Goal: Task Accomplishment & Management: Use online tool/utility

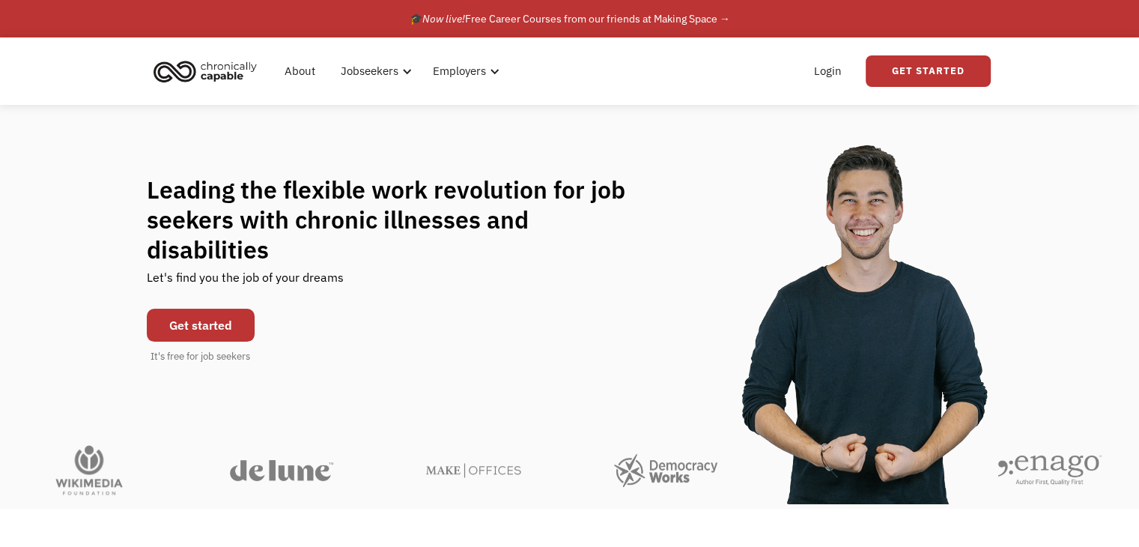
click at [159, 309] on link "Get started" at bounding box center [201, 325] width 108 height 33
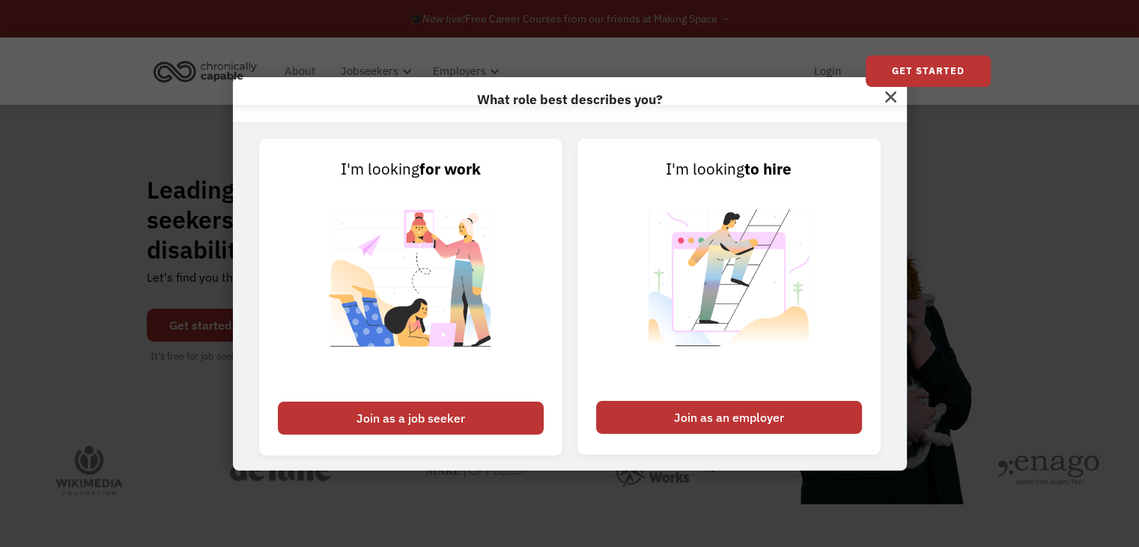
click at [905, 109] on img at bounding box center [891, 95] width 32 height 36
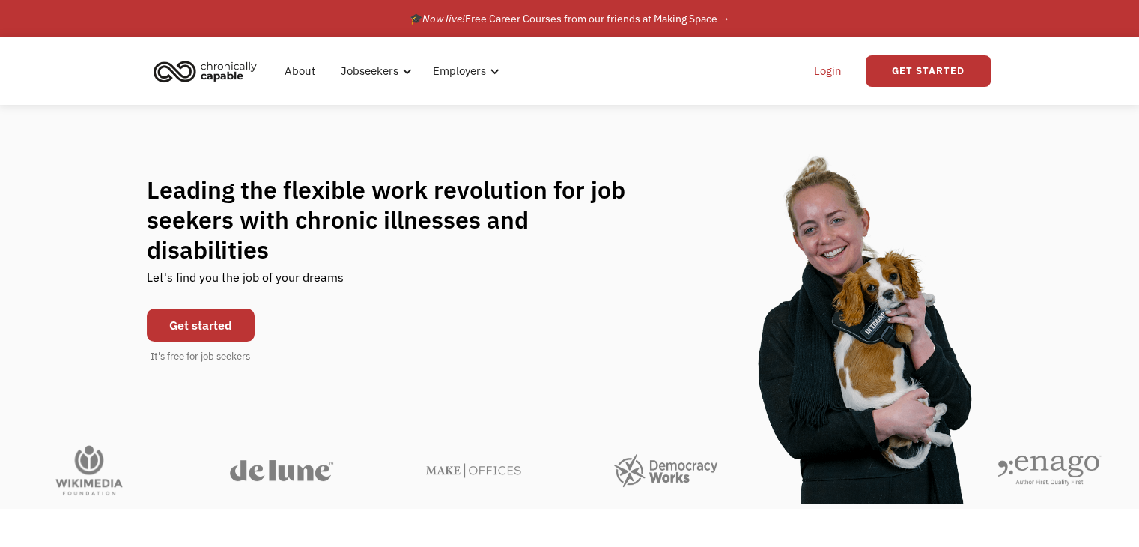
click at [819, 82] on link "Login" at bounding box center [828, 71] width 46 height 48
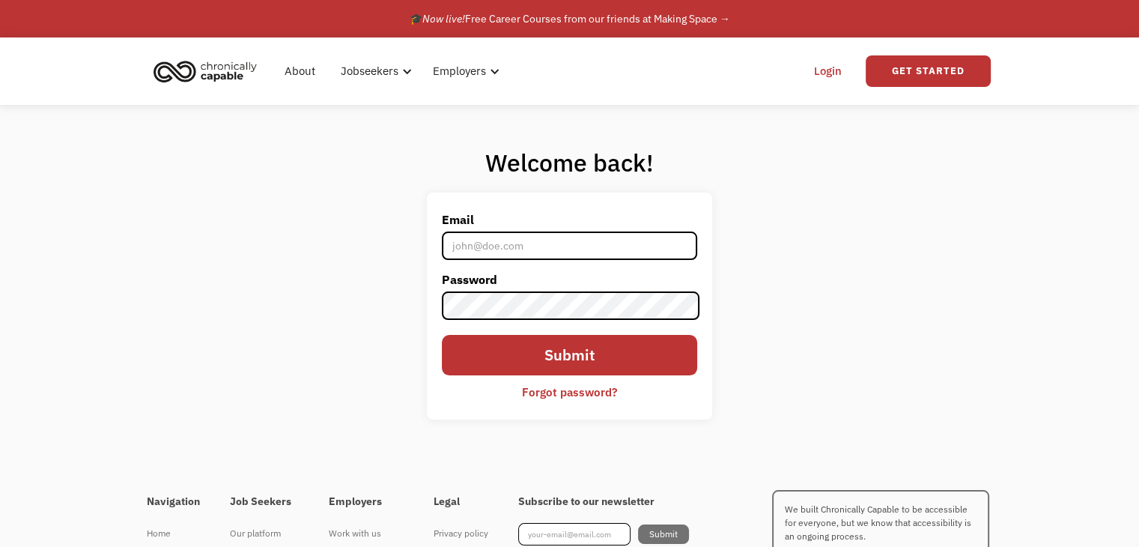
type input "grace.foster1333@gmail.com"
click at [472, 249] on input "grace.foster1333@gmail.com" at bounding box center [569, 245] width 255 height 28
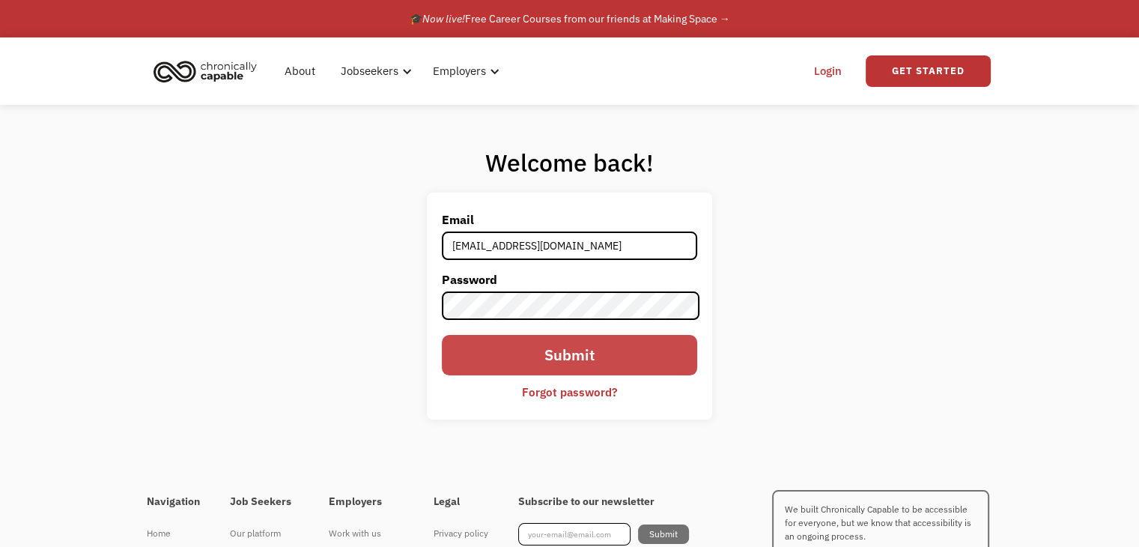
click at [466, 354] on input "Submit" at bounding box center [569, 355] width 255 height 40
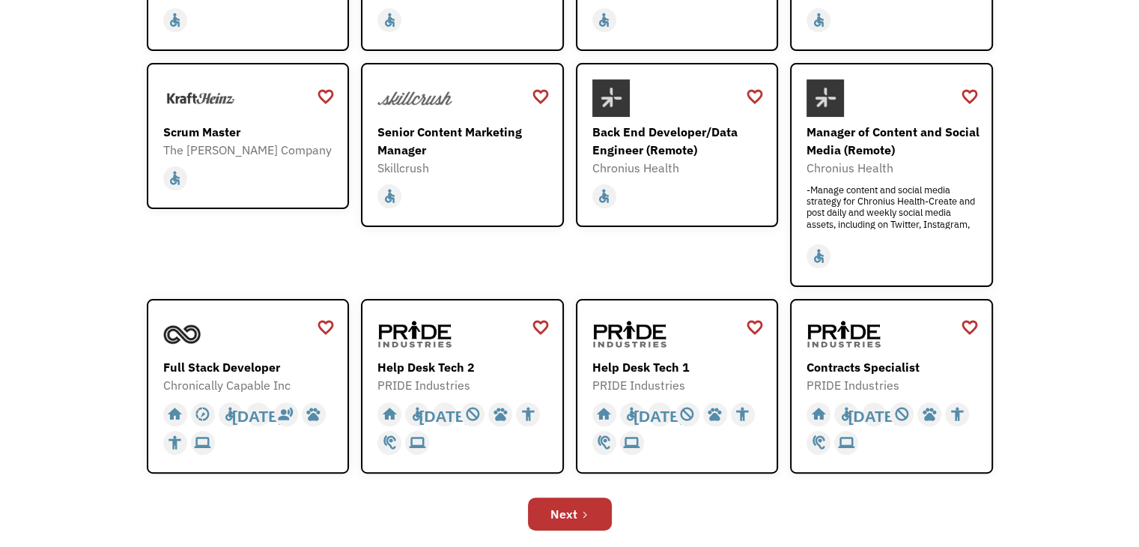
scroll to position [423, 0]
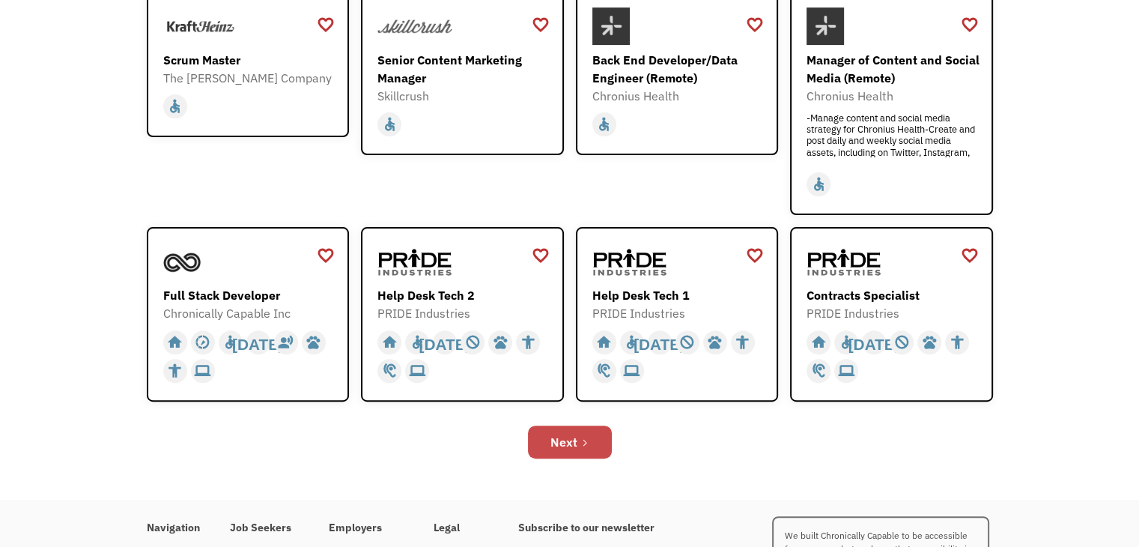
click at [587, 446] on link "Next" at bounding box center [570, 441] width 84 height 33
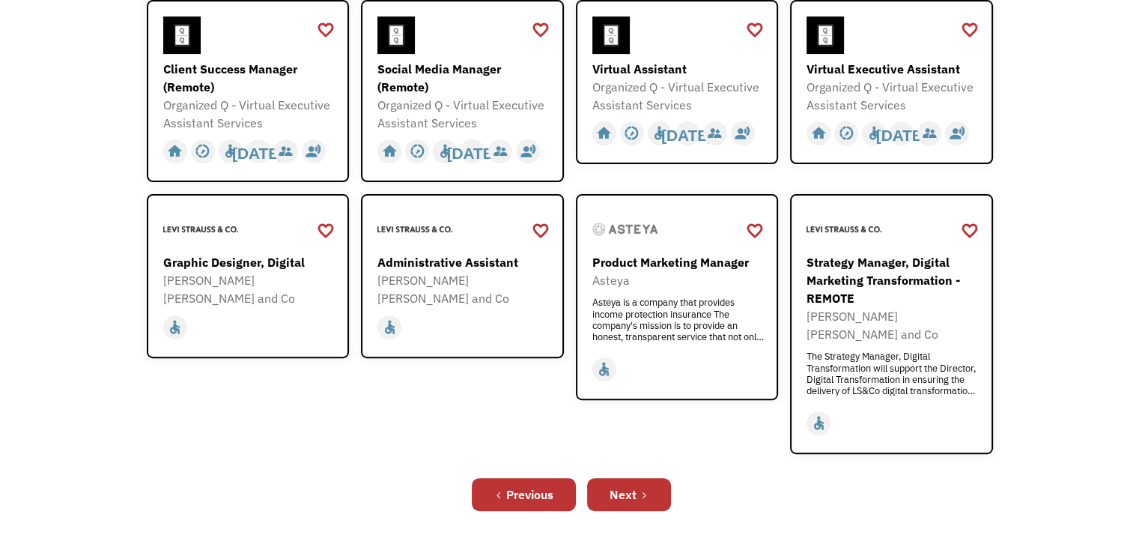
scroll to position [496, 0]
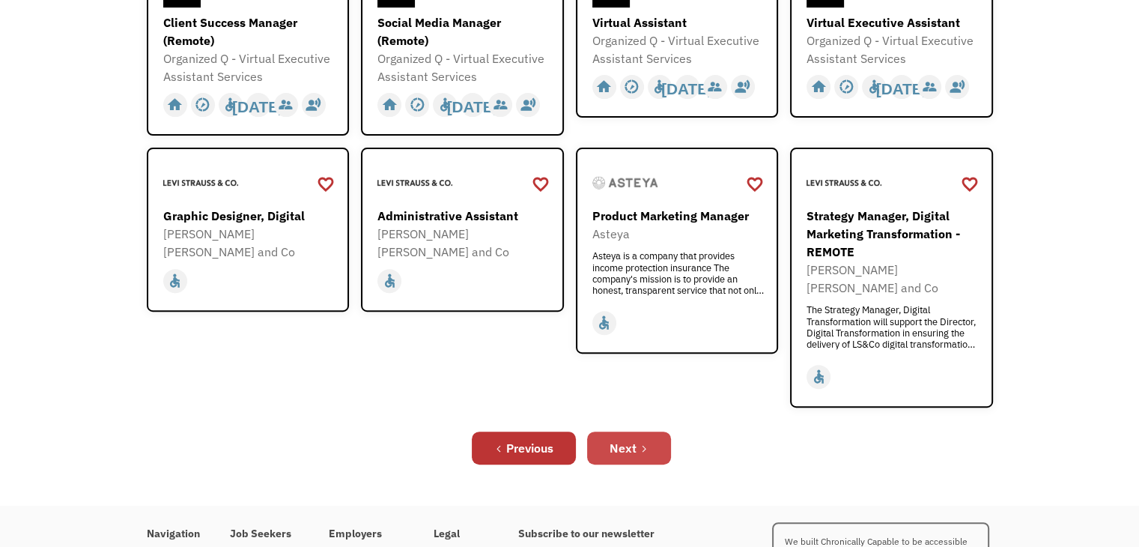
click at [623, 439] on div "Next" at bounding box center [623, 448] width 27 height 18
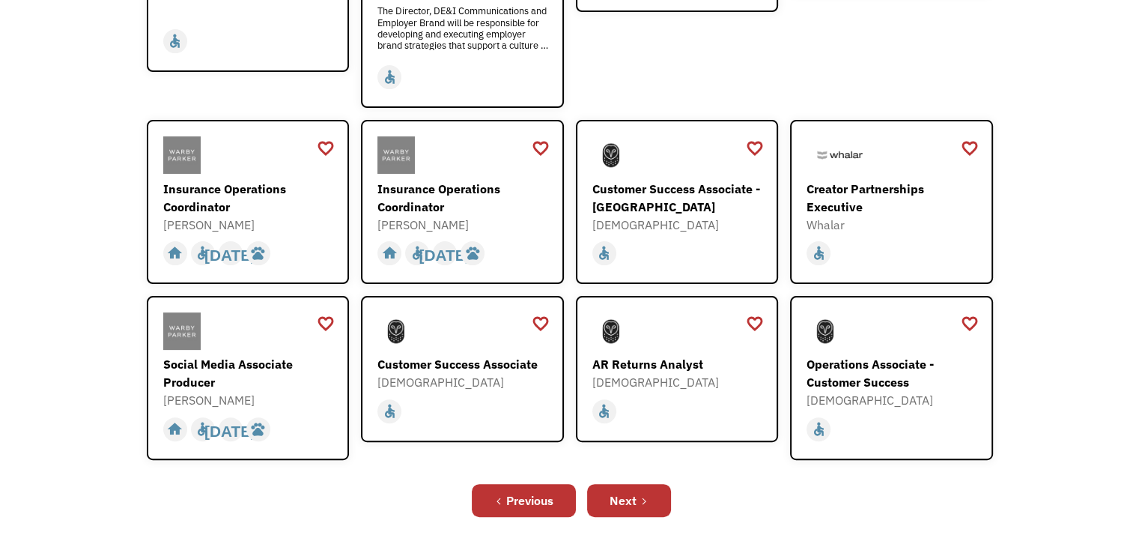
scroll to position [412, 0]
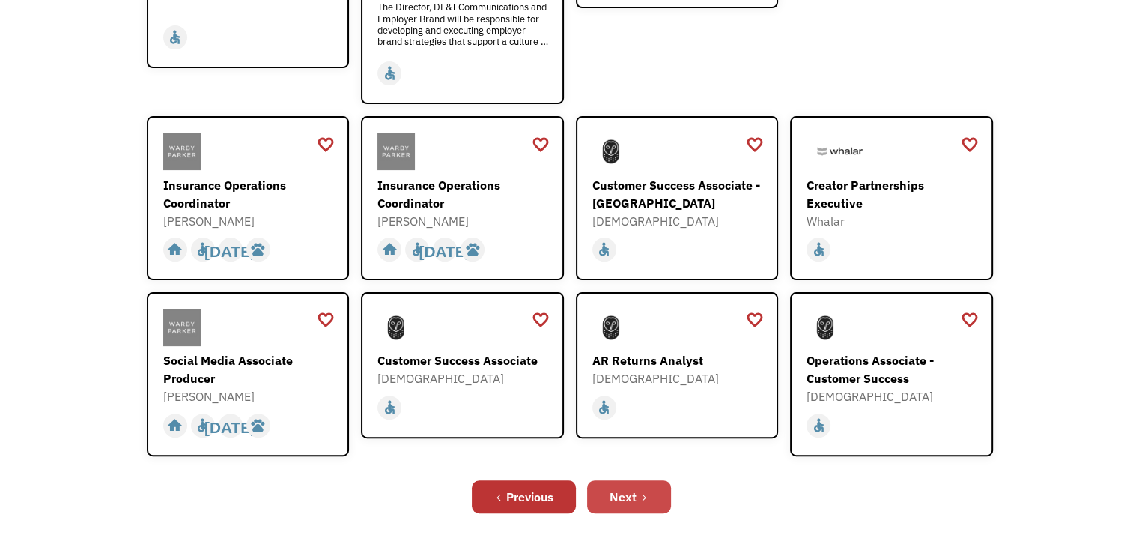
click at [639, 493] on icon "Next Page" at bounding box center [643, 497] width 9 height 9
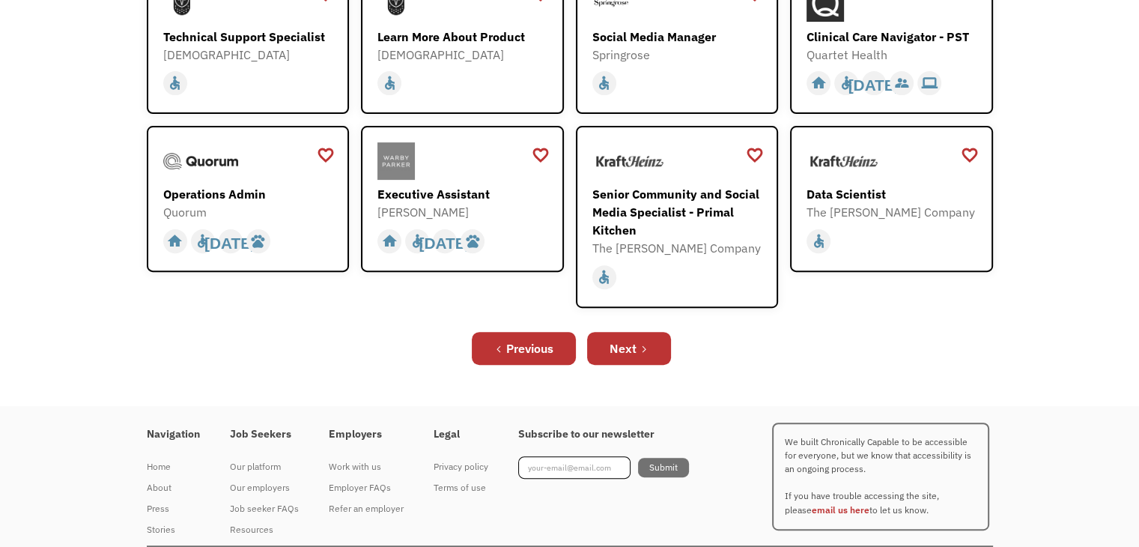
scroll to position [469, 0]
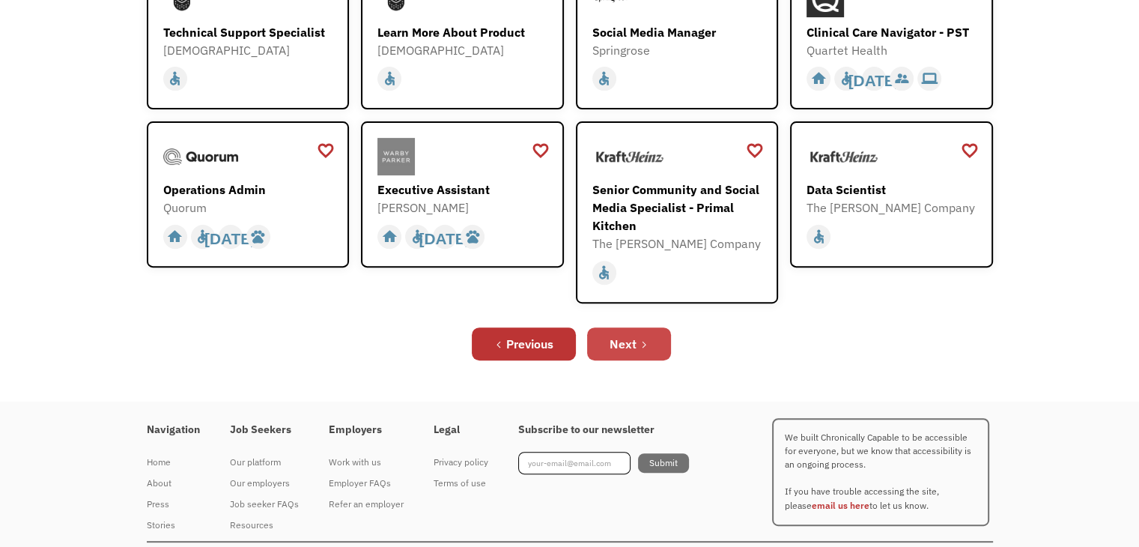
click at [616, 344] on div "Next" at bounding box center [623, 344] width 27 height 18
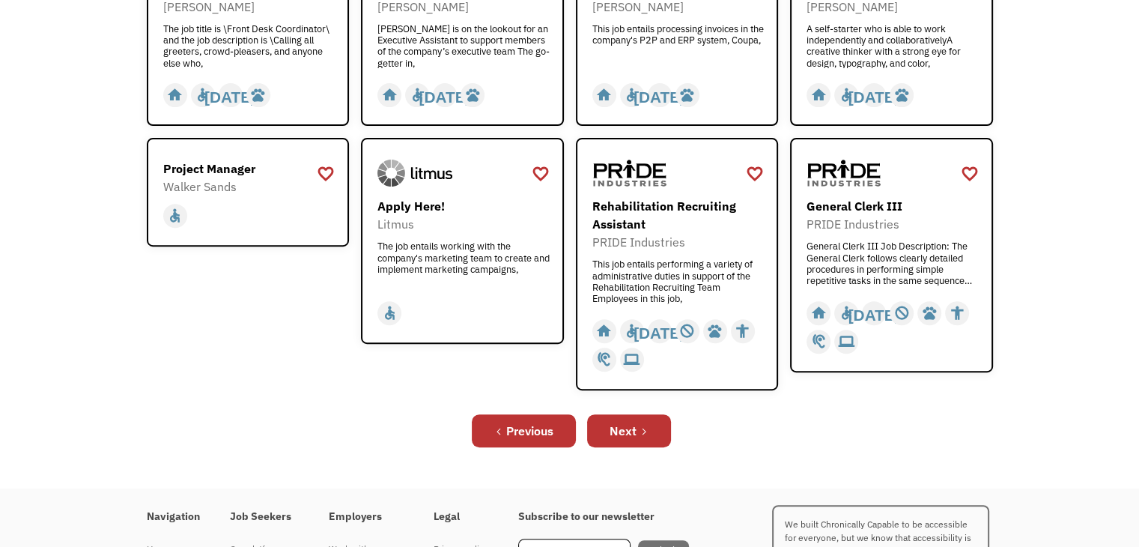
scroll to position [534, 0]
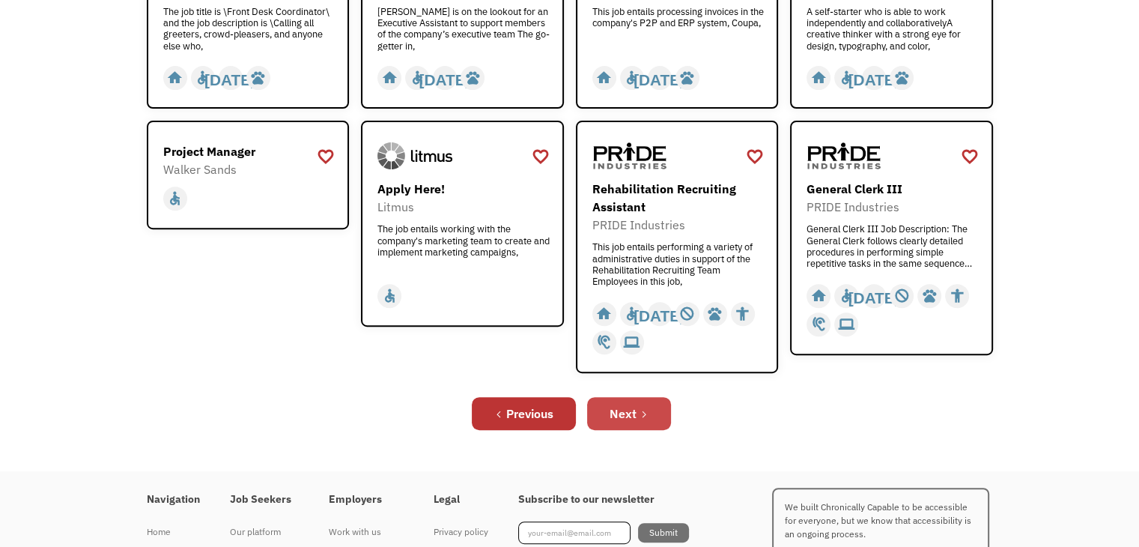
click at [641, 424] on link "Next" at bounding box center [629, 413] width 84 height 33
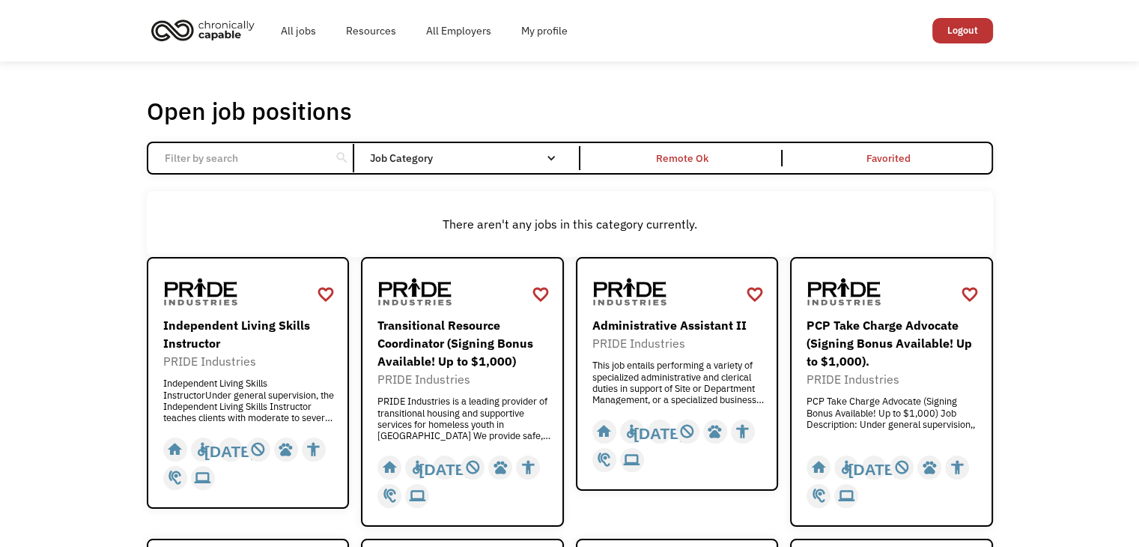
click at [1093, 20] on div "All jobs Resources All Employers My profile Club Capable New! Logout" at bounding box center [569, 30] width 1139 height 61
drag, startPoint x: 682, startPoint y: 219, endPoint x: 444, endPoint y: 240, distance: 239.1
click at [444, 240] on div "There aren't any jobs in this category currently." at bounding box center [570, 224] width 846 height 66
drag, startPoint x: 690, startPoint y: 228, endPoint x: 442, endPoint y: 224, distance: 248.6
click at [442, 224] on div "There aren't any jobs in this category currently." at bounding box center [569, 224] width 831 height 18
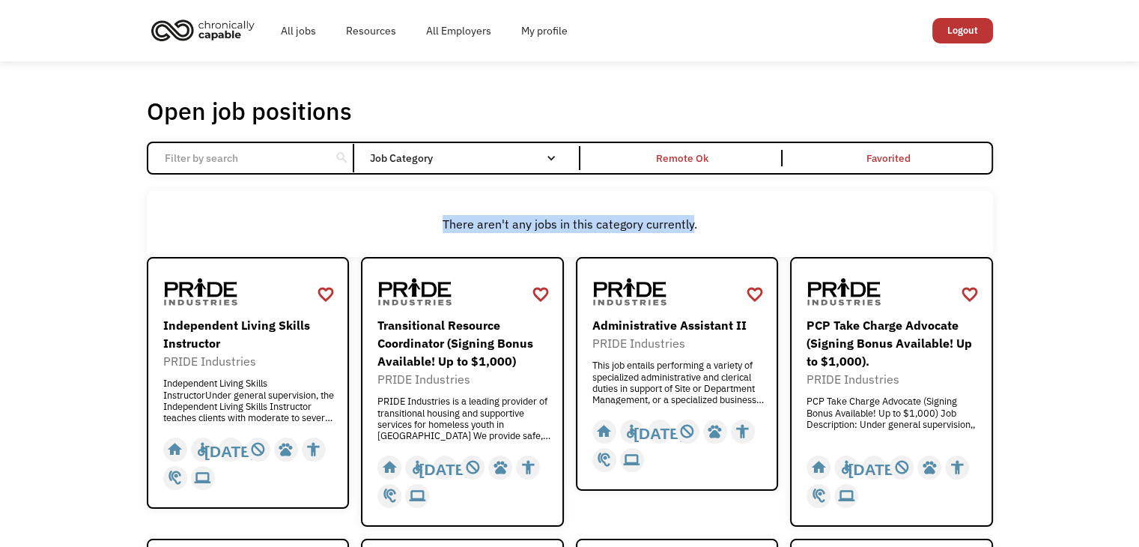
click at [442, 224] on div "There aren't any jobs in this category currently." at bounding box center [569, 224] width 831 height 18
drag, startPoint x: 442, startPoint y: 224, endPoint x: 669, endPoint y: 225, distance: 226.9
click at [669, 225] on div "There aren't any jobs in this category currently." at bounding box center [569, 224] width 831 height 18
click at [693, 239] on div "There aren't any jobs in this category currently." at bounding box center [570, 224] width 846 height 66
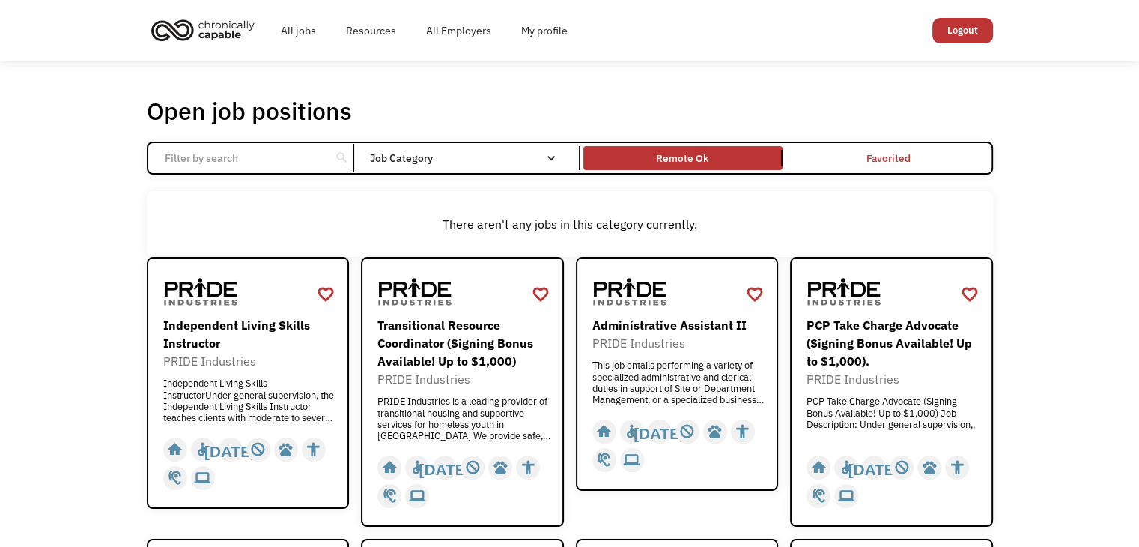
click at [672, 168] on link "Remote Ok" at bounding box center [682, 158] width 205 height 30
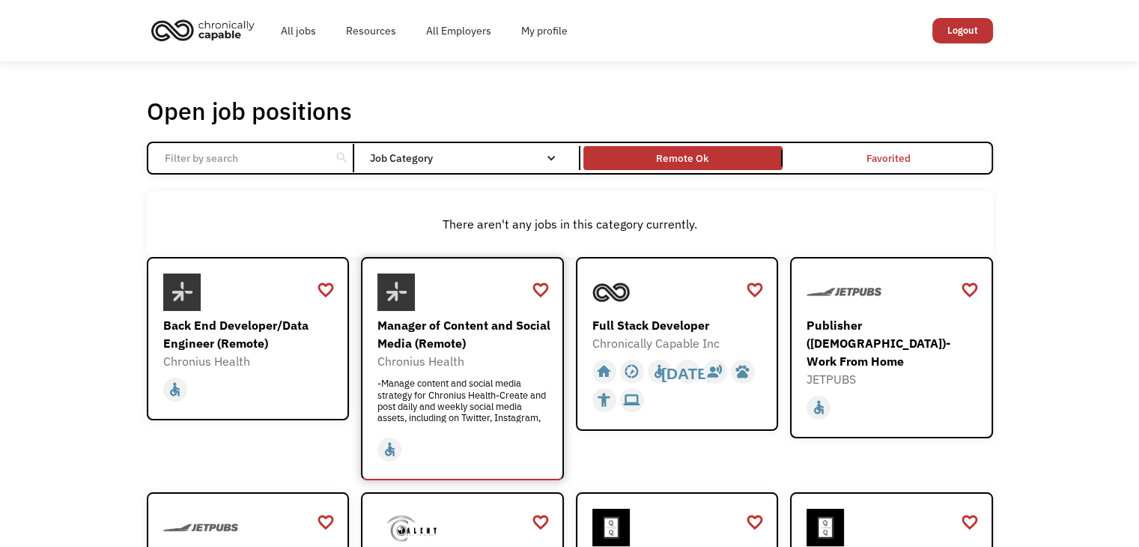
click at [479, 325] on div "Manager of Content and Social Media (Remote)" at bounding box center [464, 334] width 174 height 36
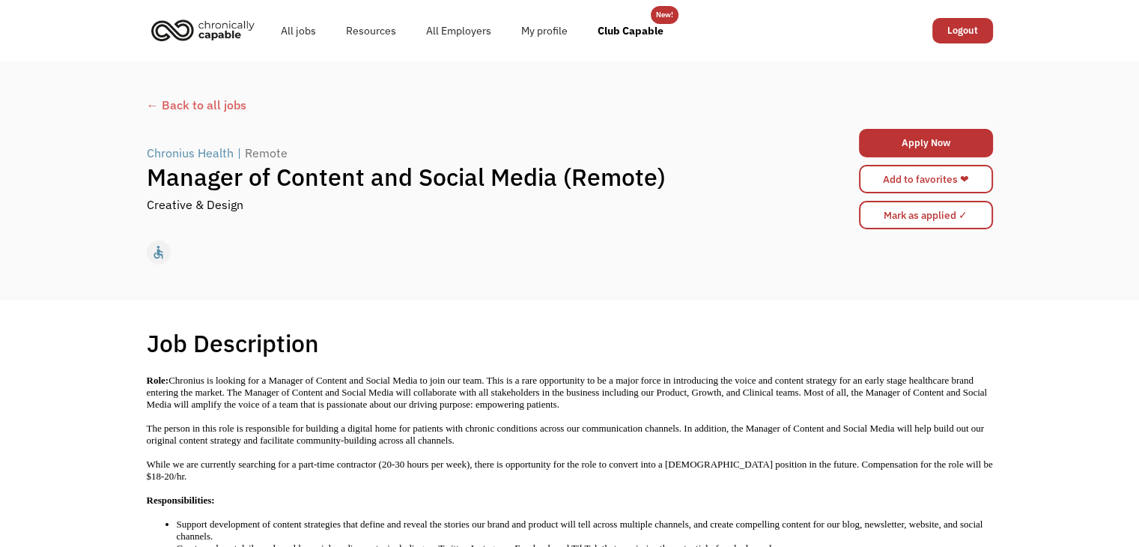
scroll to position [19, 0]
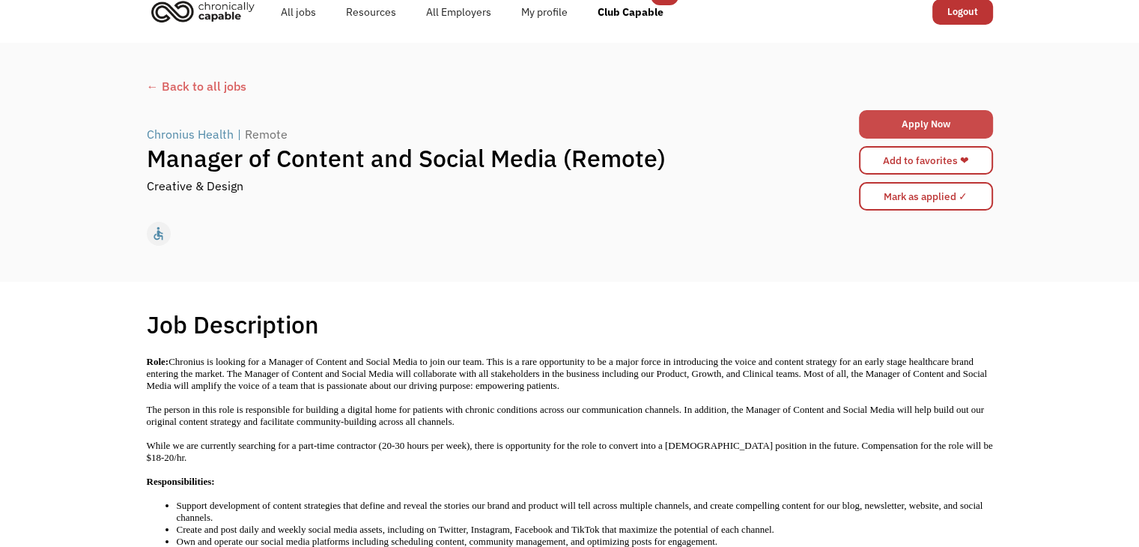
click at [927, 120] on link "Apply Now" at bounding box center [926, 124] width 134 height 28
